Goal: Information Seeking & Learning: Learn about a topic

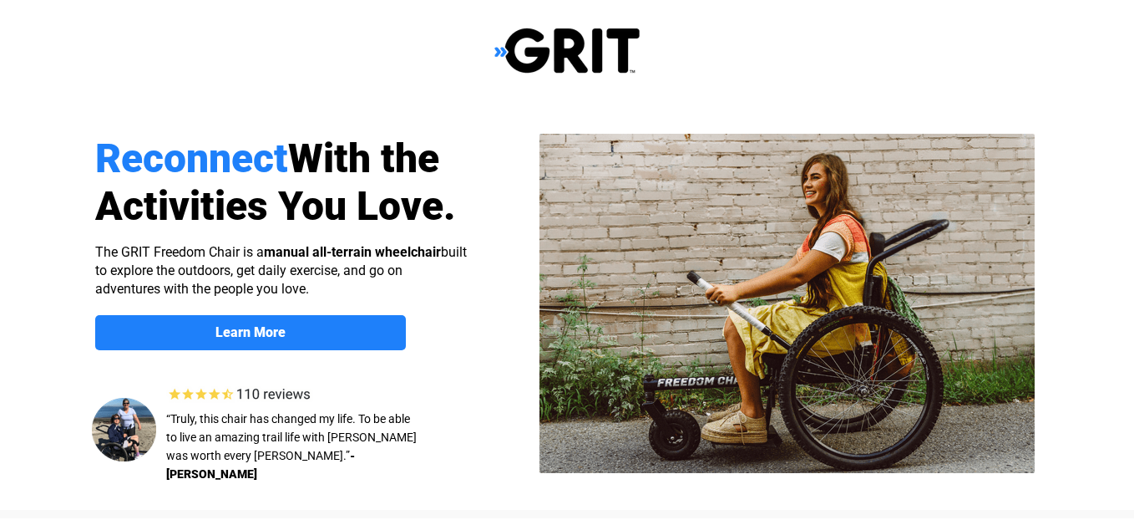
select select "US"
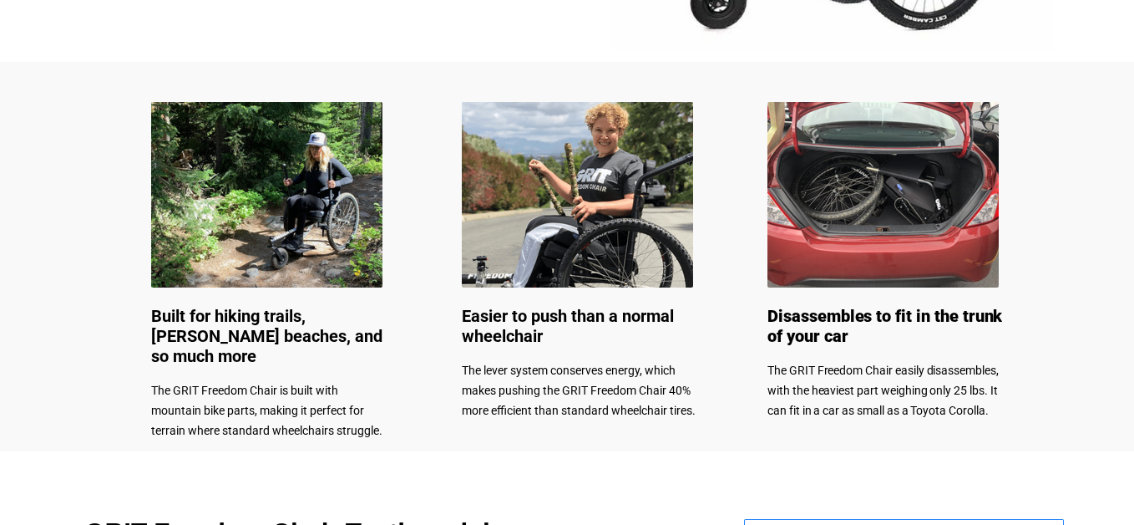
scroll to position [667, 0]
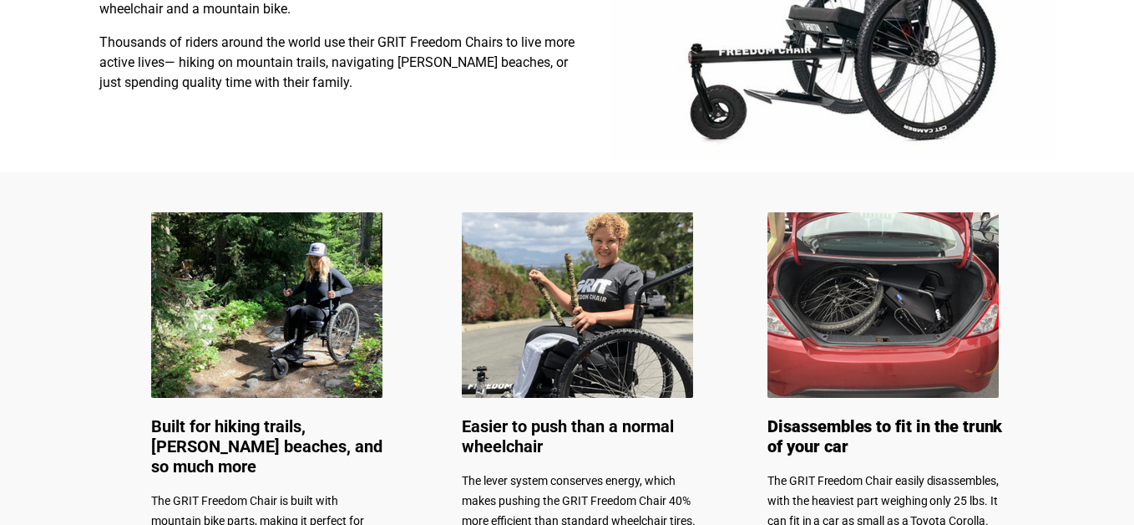
click at [263, 327] on img at bounding box center [266, 304] width 231 height 185
click at [260, 323] on img at bounding box center [266, 304] width 231 height 185
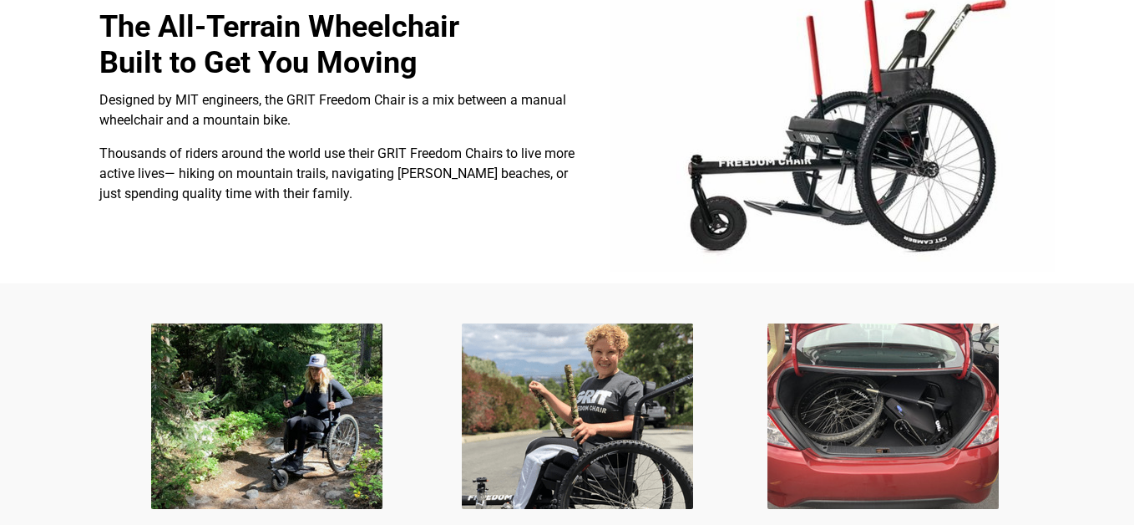
scroll to position [583, 0]
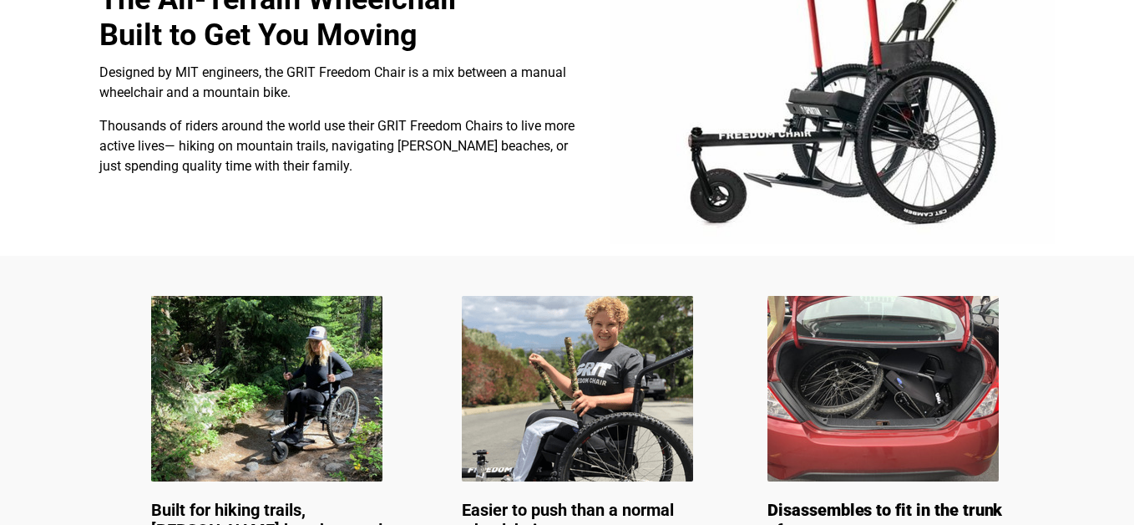
click at [270, 421] on img at bounding box center [266, 388] width 231 height 185
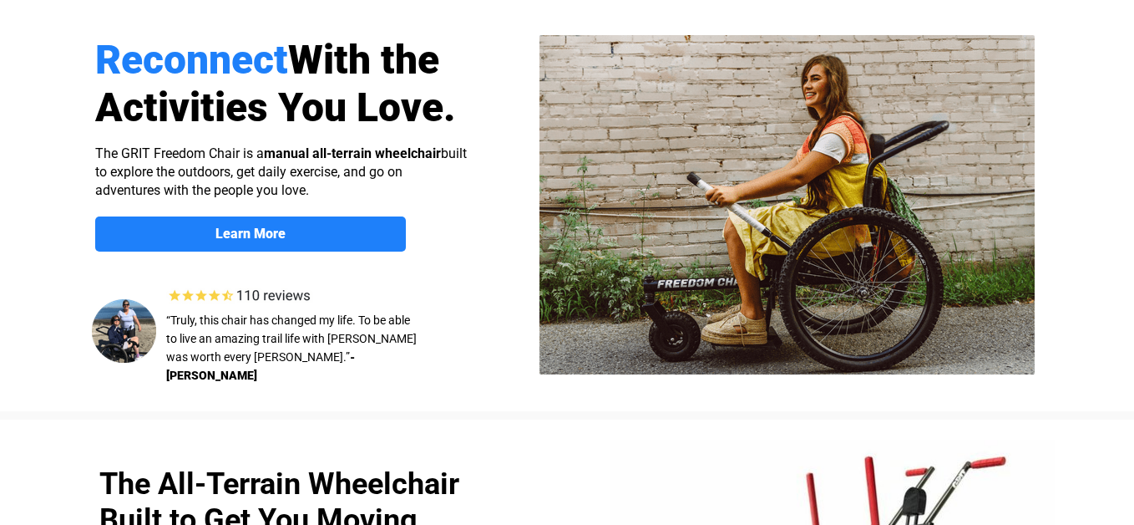
scroll to position [82, 0]
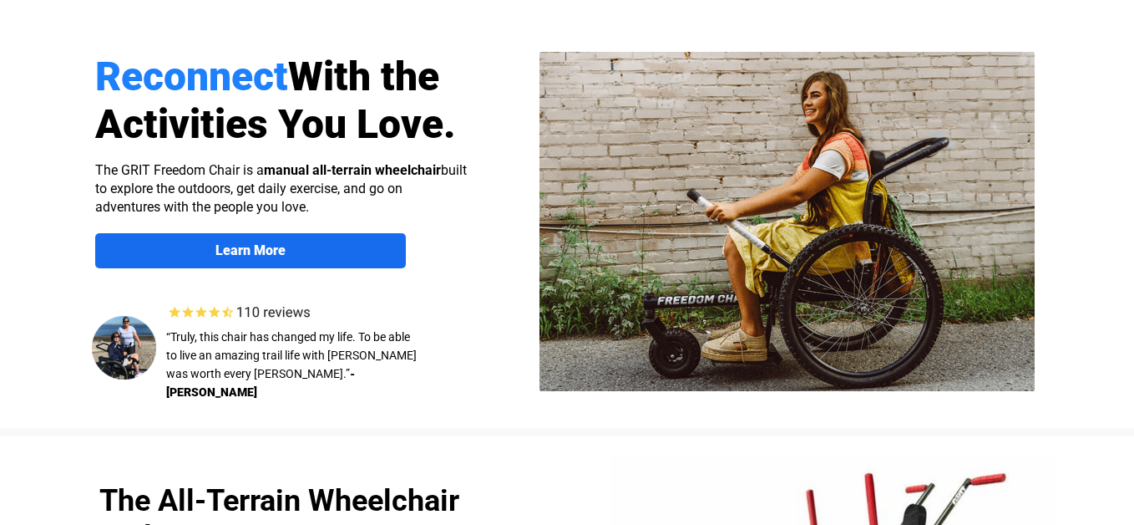
click at [258, 259] on link "Learn More" at bounding box center [250, 250] width 311 height 35
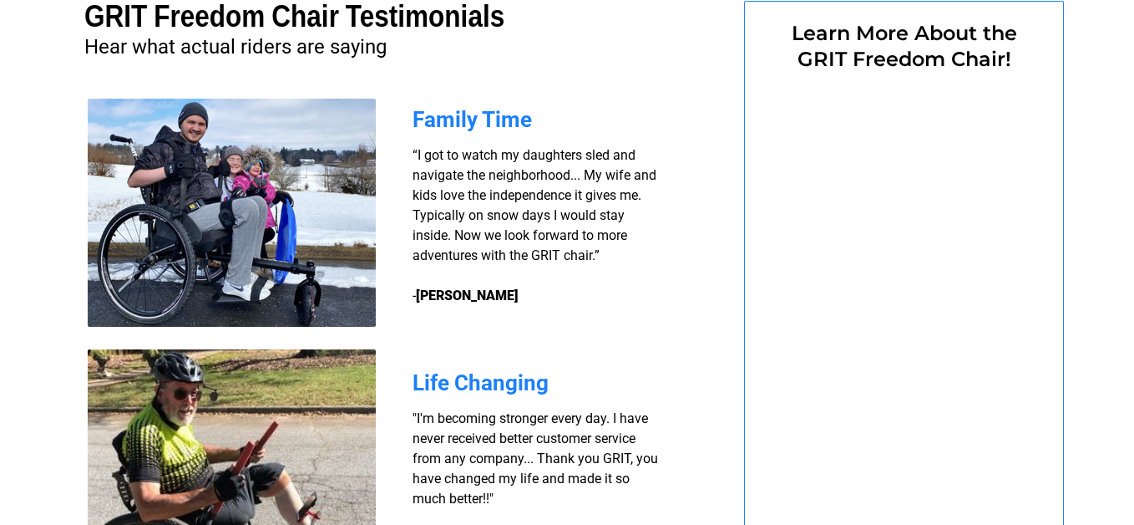
select select "US"
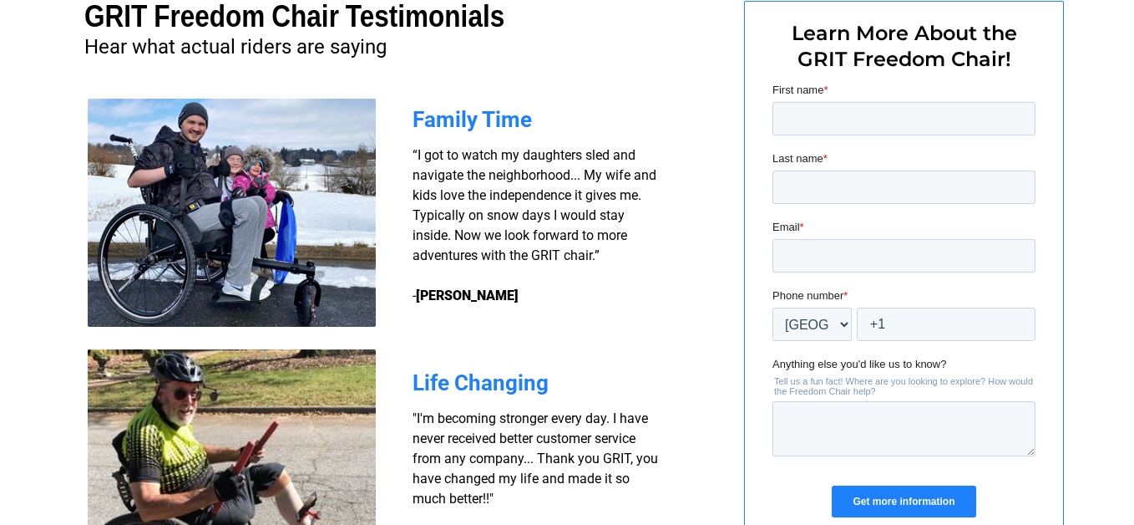
click at [235, 250] on img at bounding box center [232, 213] width 288 height 228
click at [248, 403] on img at bounding box center [232, 462] width 288 height 227
